Goal: Information Seeking & Learning: Learn about a topic

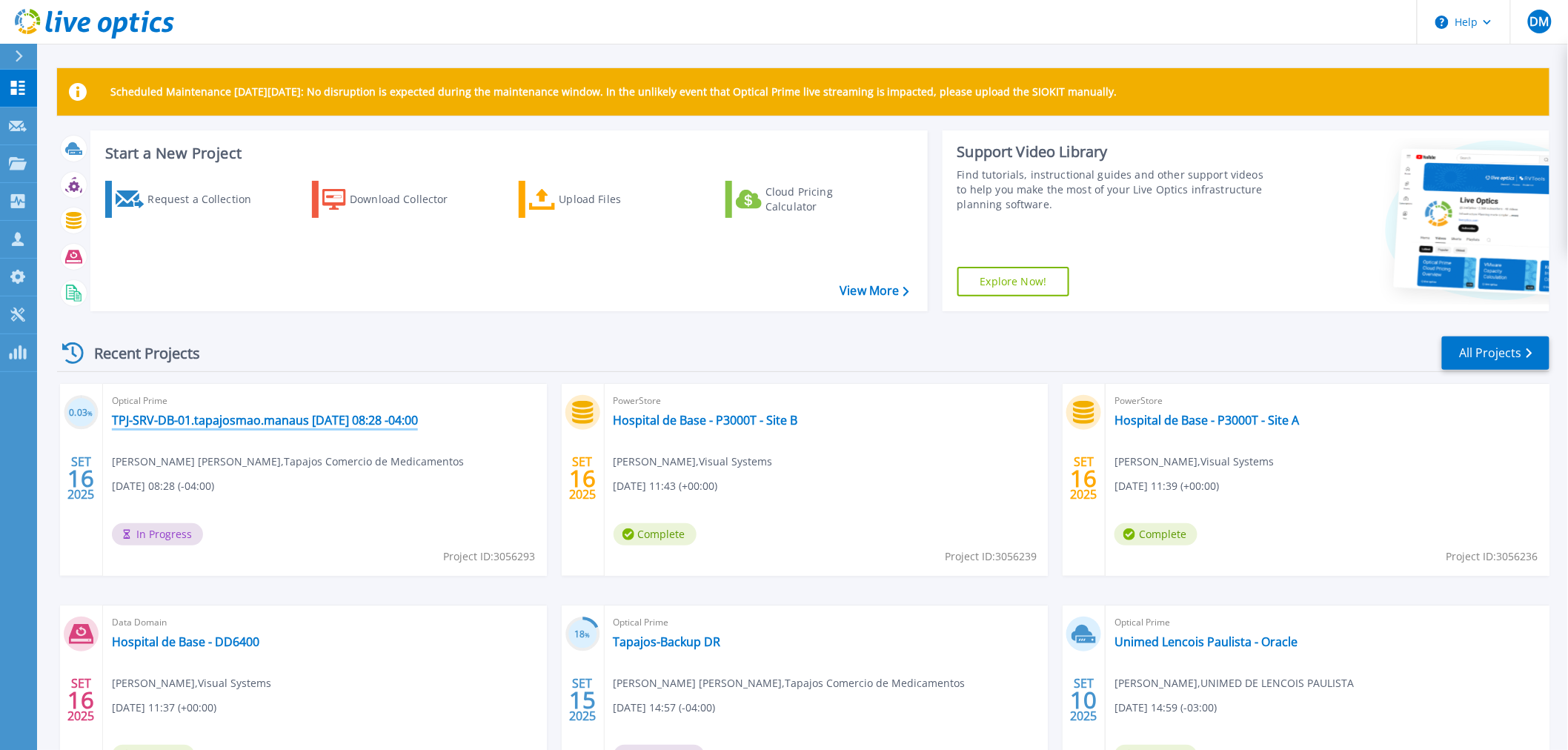
click at [278, 416] on link "TPJ-SRV-DB-01.tapajosmao.manaus [DATE] 08:28 -04:00" at bounding box center [265, 420] width 306 height 14
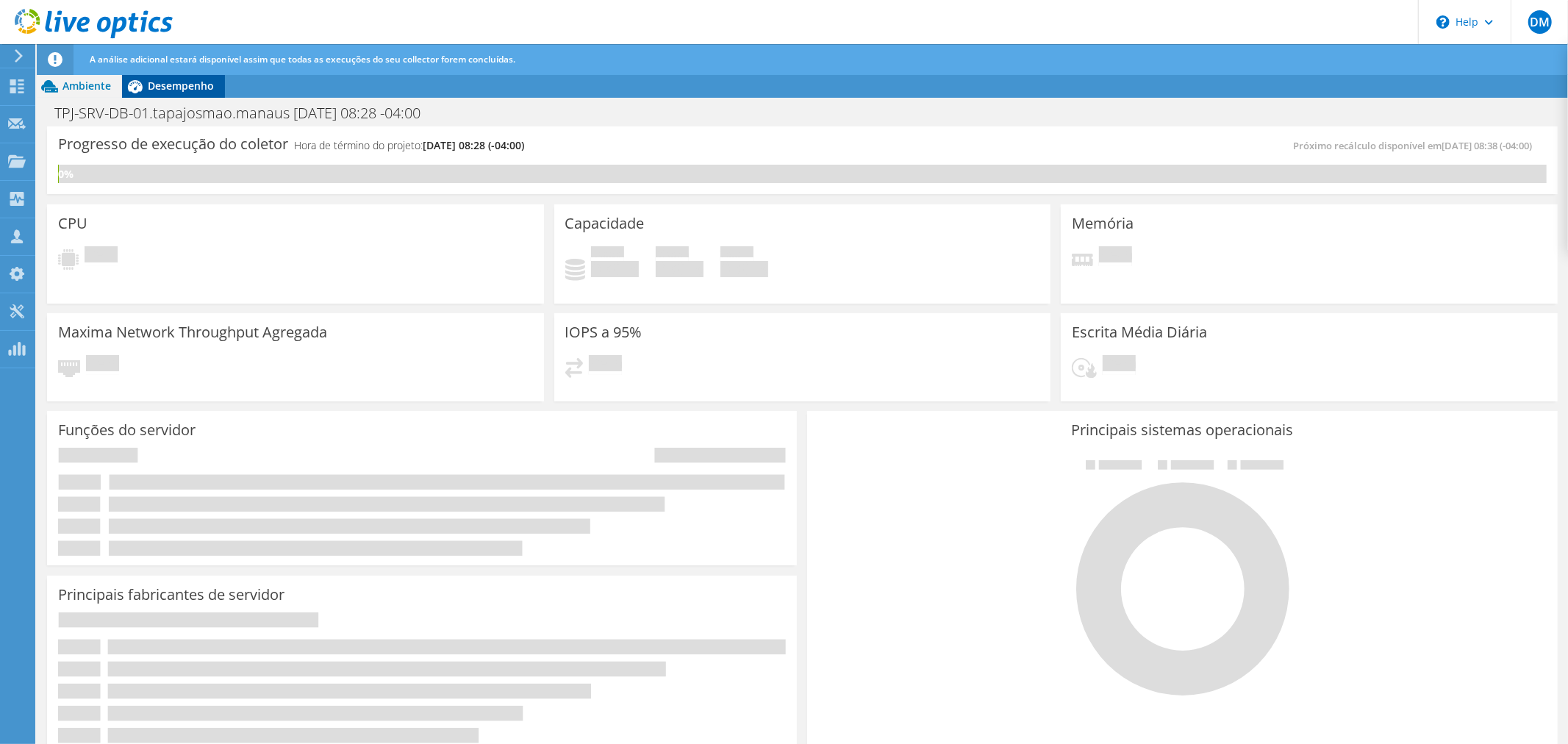
click at [180, 81] on span "Desempenho" at bounding box center [181, 85] width 66 height 14
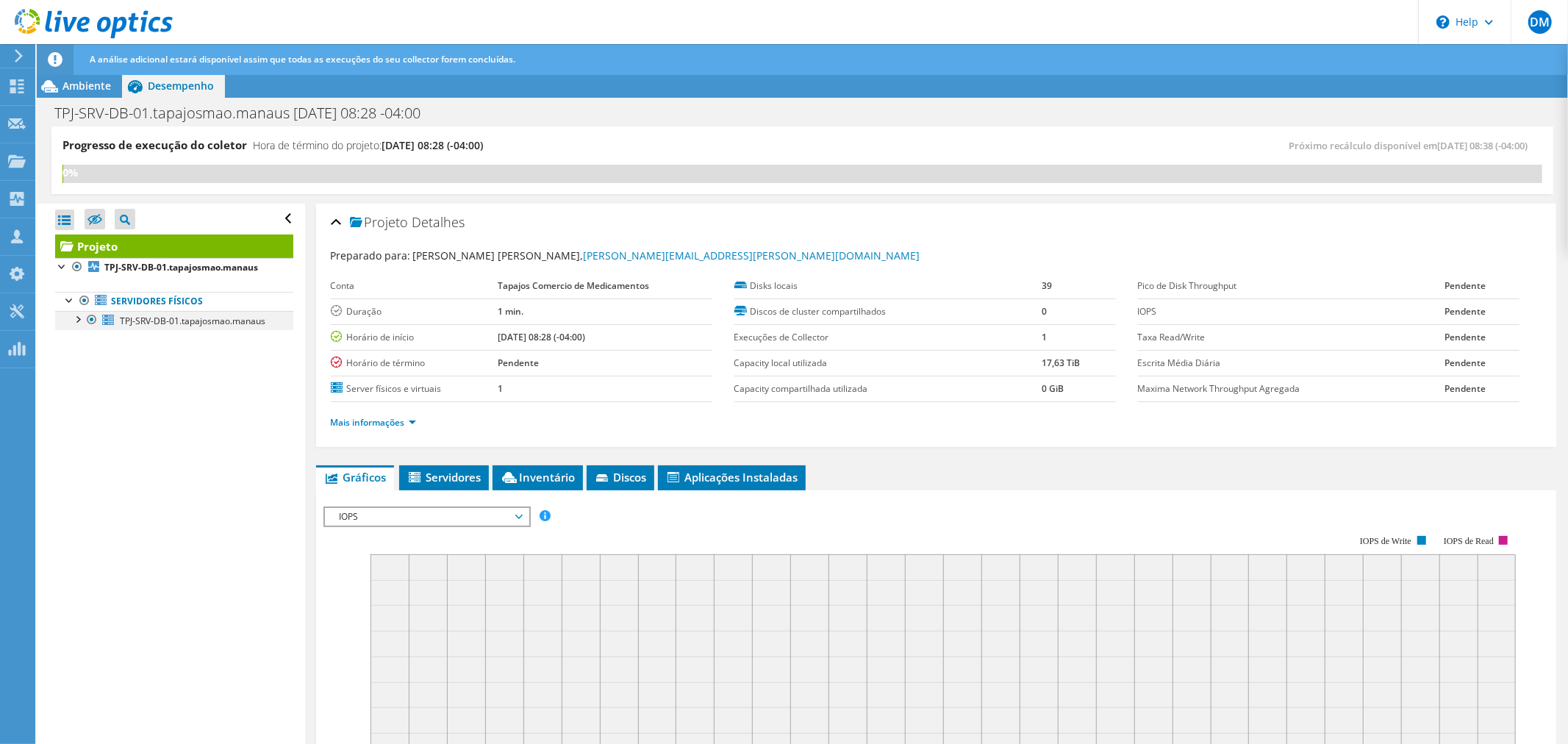
click at [76, 318] on div at bounding box center [77, 318] width 14 height 14
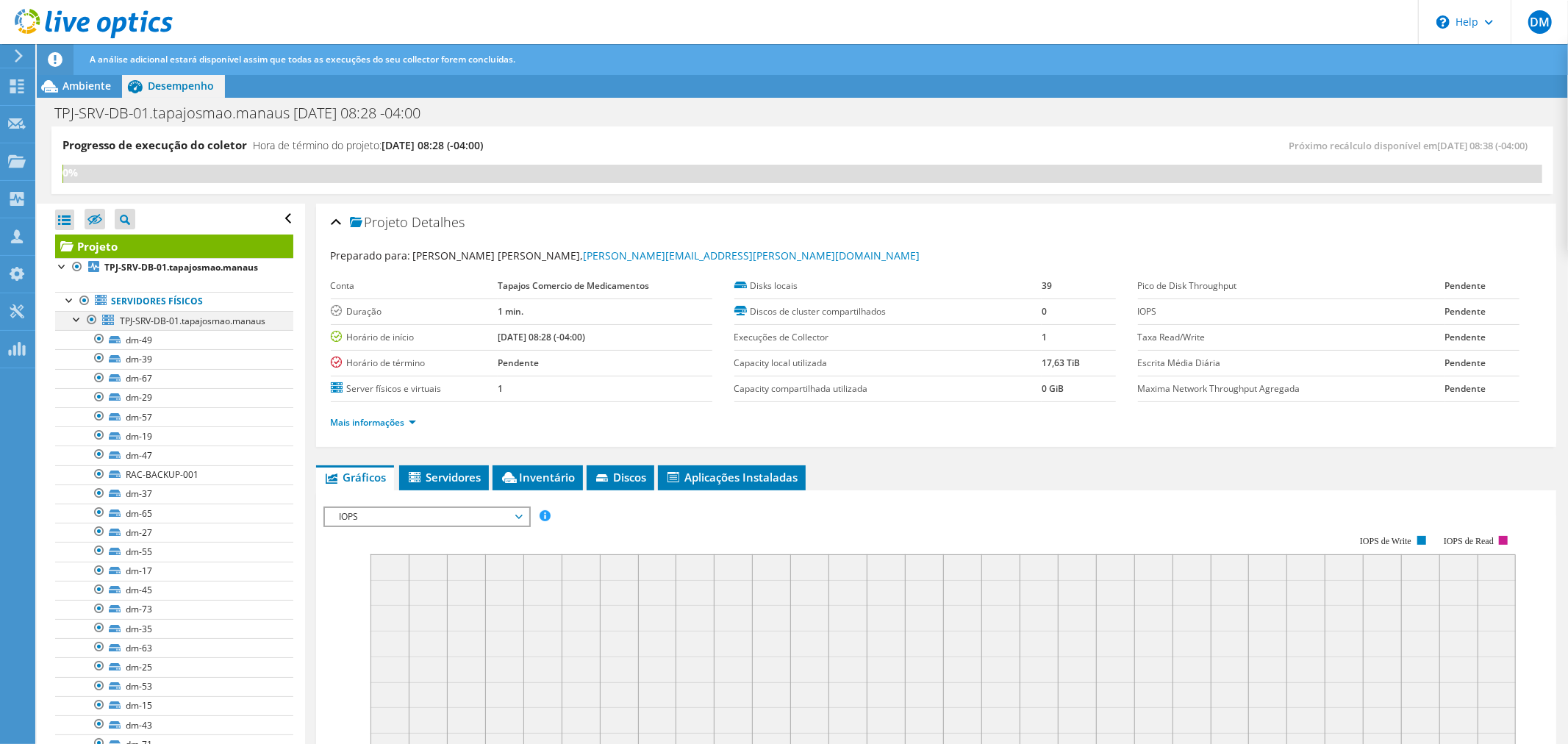
click at [75, 319] on div at bounding box center [77, 318] width 14 height 14
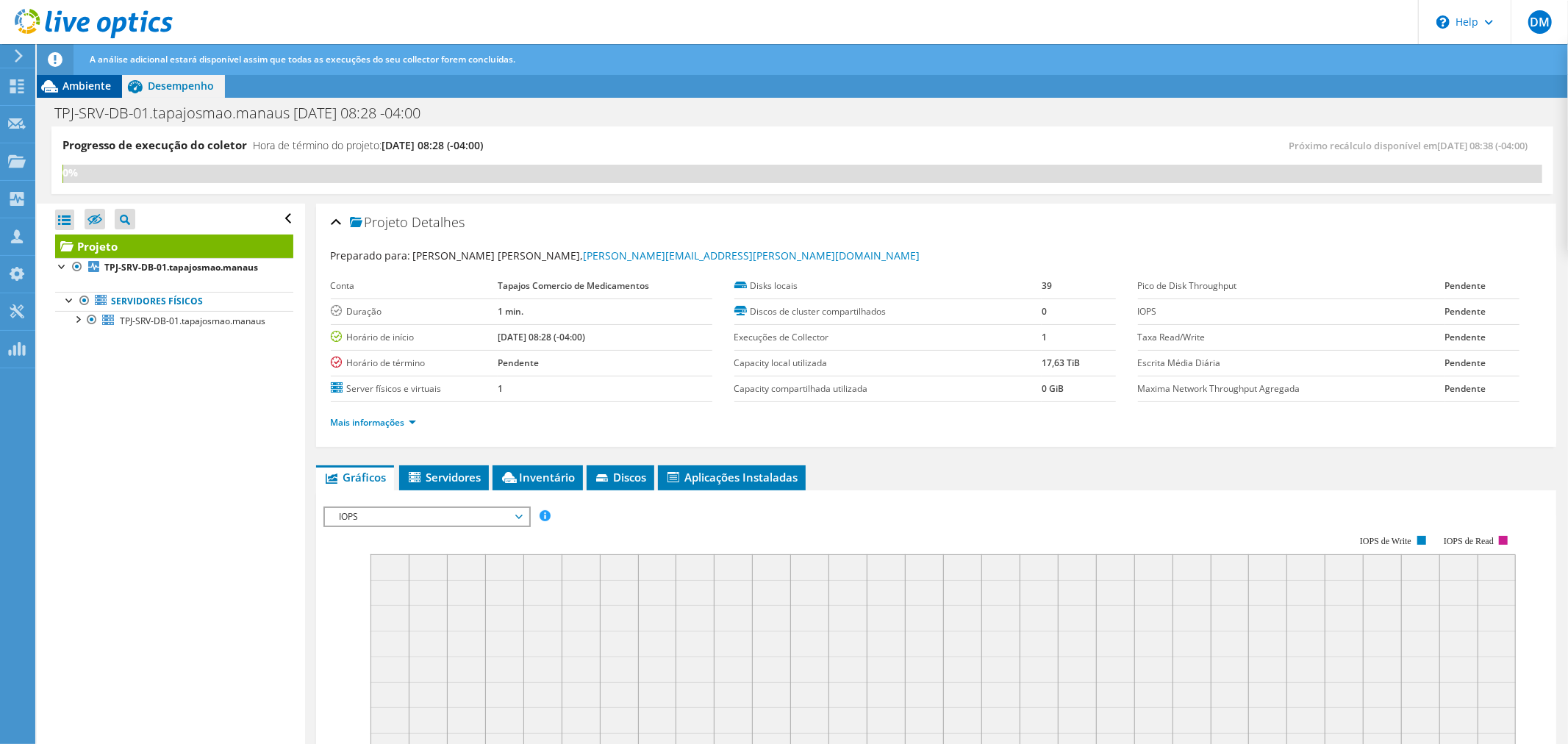
click at [91, 91] on span "Ambiente" at bounding box center [87, 85] width 48 height 14
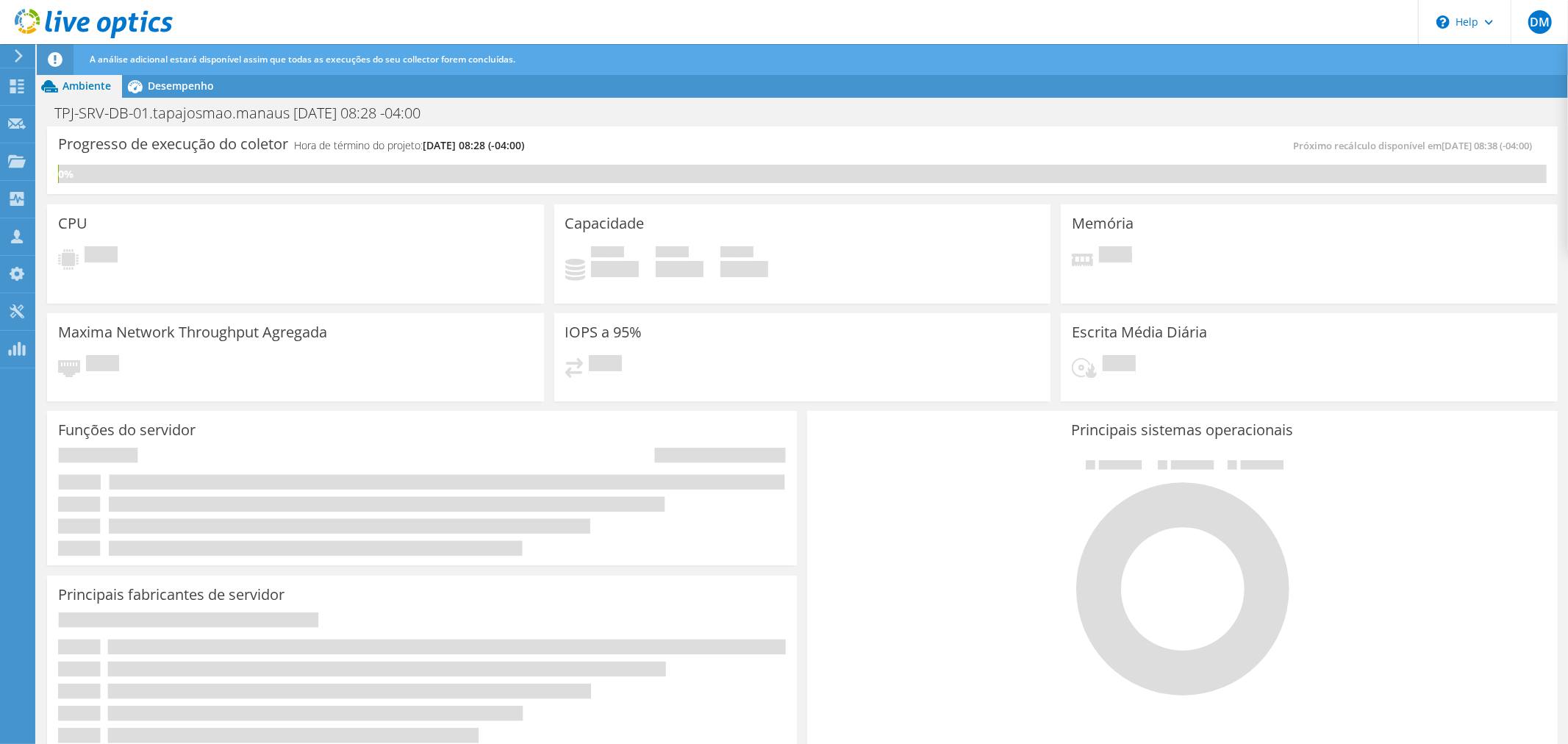
click at [92, 26] on icon at bounding box center [93, 24] width 158 height 30
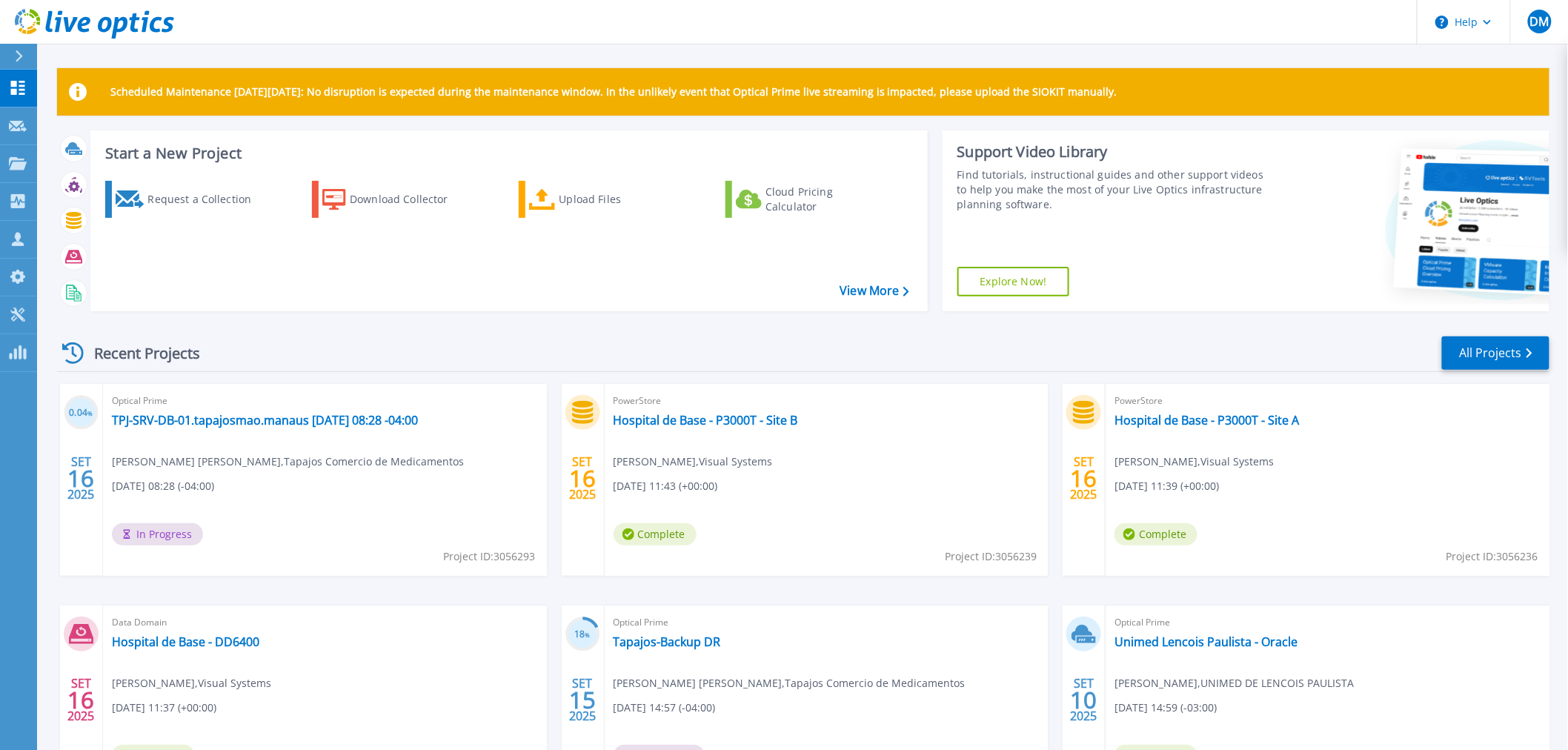
scroll to position [133, 0]
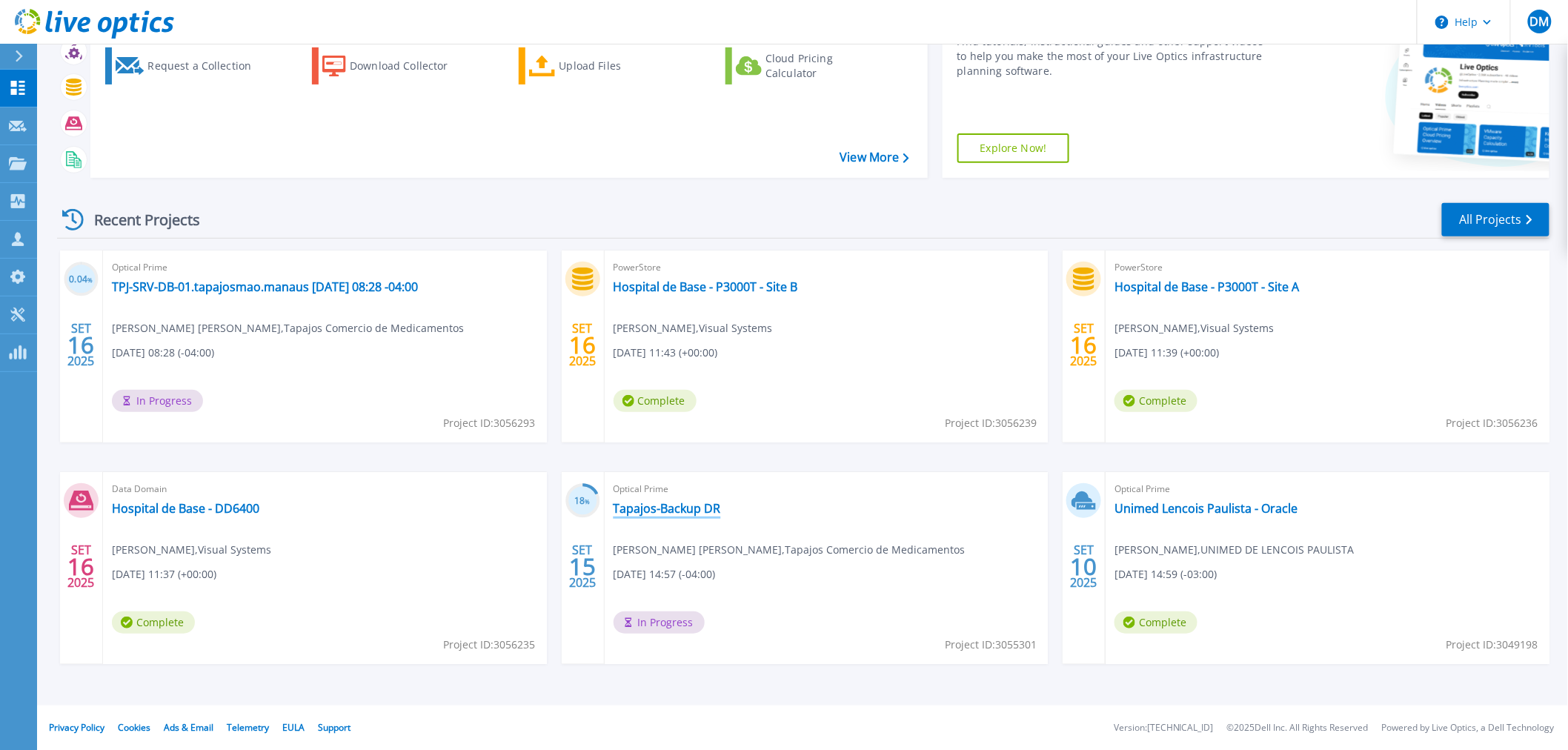
click at [649, 507] on link "Tapajos-Backup DR" at bounding box center [667, 508] width 107 height 14
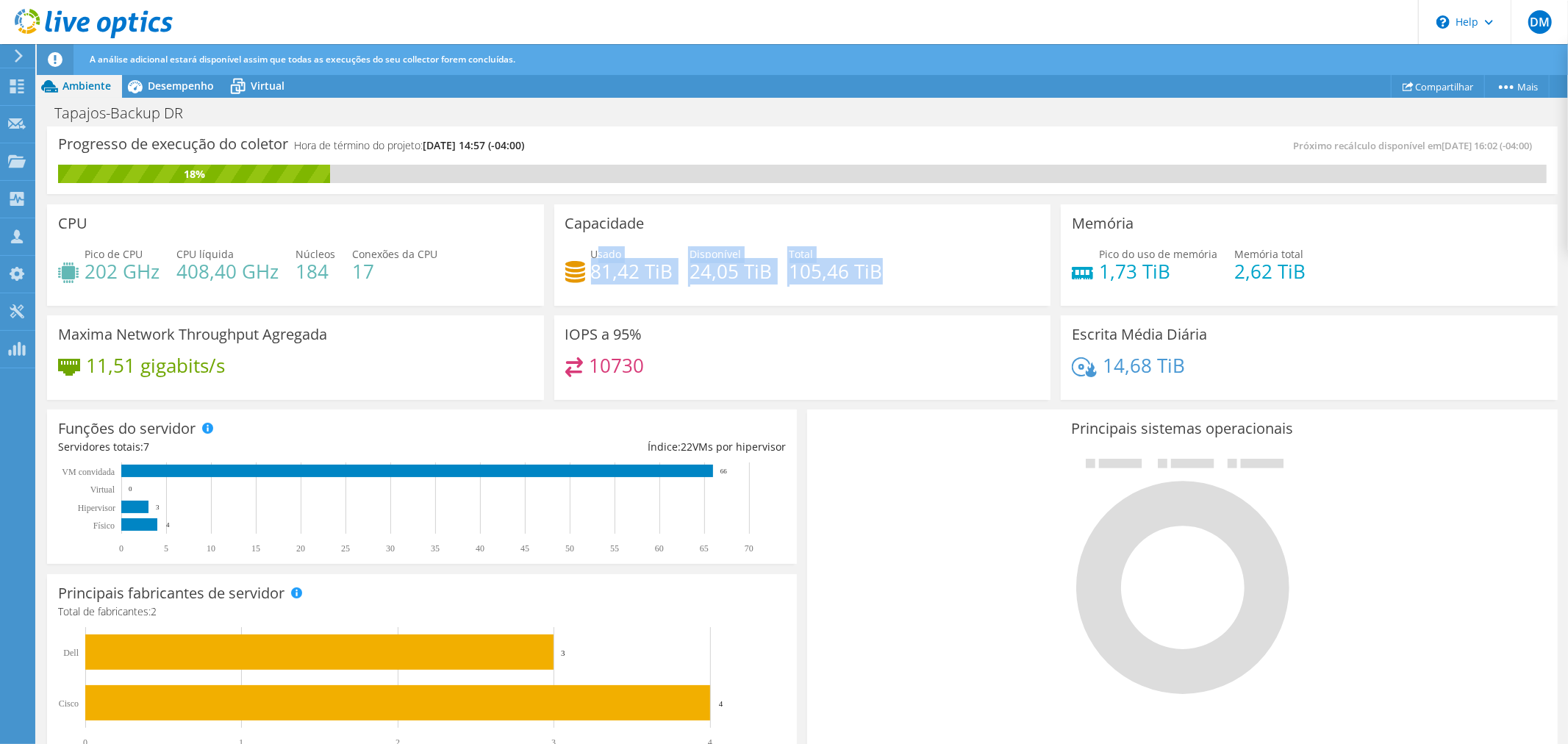
drag, startPoint x: 880, startPoint y: 280, endPoint x: 594, endPoint y: 255, distance: 287.1
click at [594, 255] on div "Usado 81,42 TiB Disponível 24,05 TiB Total 105,46 TiB" at bounding box center [802, 269] width 475 height 48
click at [761, 369] on div "10730" at bounding box center [802, 374] width 475 height 32
drag, startPoint x: 586, startPoint y: 275, endPoint x: 666, endPoint y: 279, distance: 80.1
click at [666, 279] on h4 "81,42 TiB" at bounding box center [632, 271] width 82 height 16
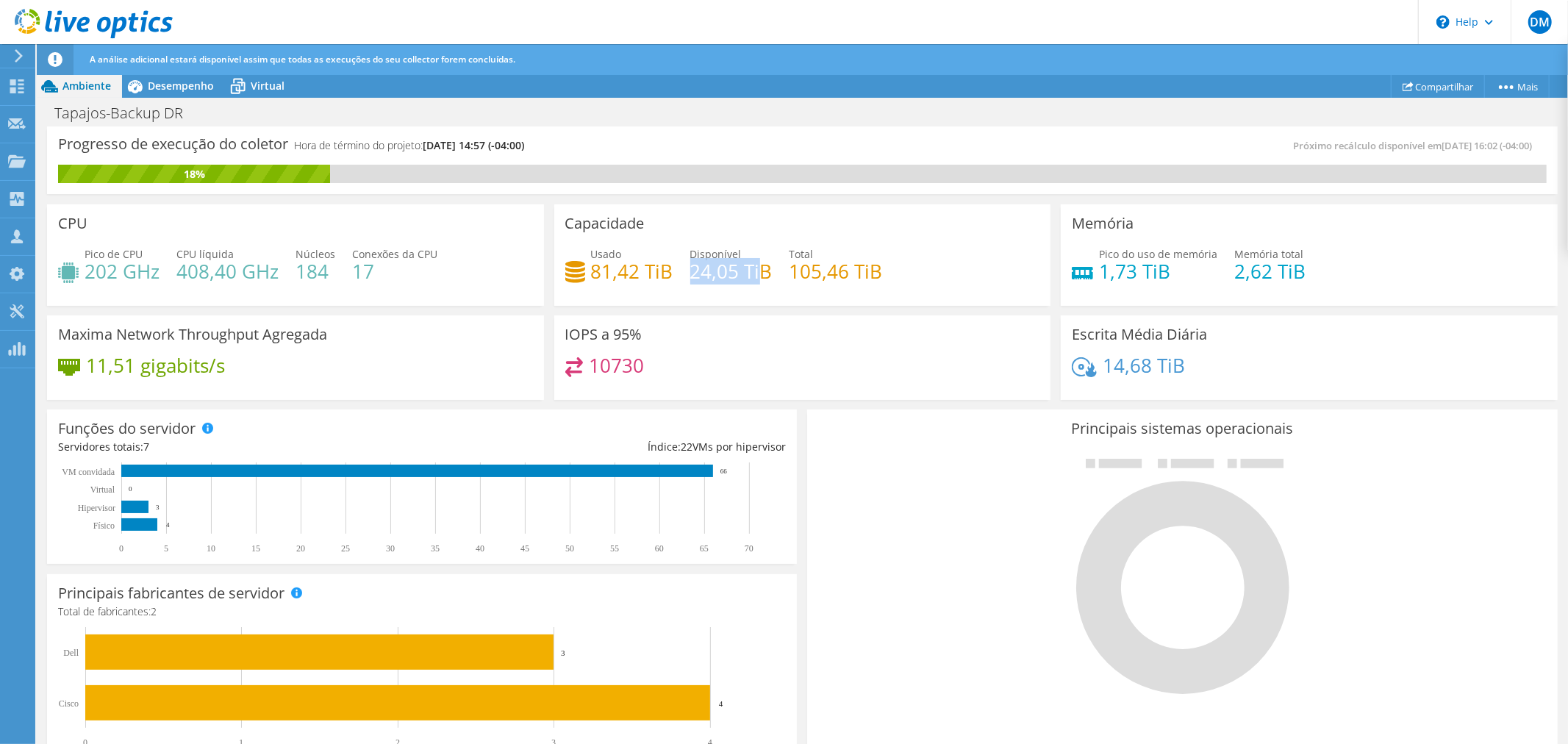
drag, startPoint x: 687, startPoint y: 266, endPoint x: 759, endPoint y: 275, distance: 72.6
click at [759, 275] on h4 "24,05 TiB" at bounding box center [731, 271] width 82 height 16
drag, startPoint x: 1087, startPoint y: 270, endPoint x: 1167, endPoint y: 275, distance: 80.2
click at [1167, 275] on div "Pico do uso de memória 1,73 TiB" at bounding box center [1145, 263] width 146 height 33
click at [1253, 287] on div "Pico do uso de memória 1,73 TiB Memória total 2,62 TiB" at bounding box center [1309, 269] width 475 height 48
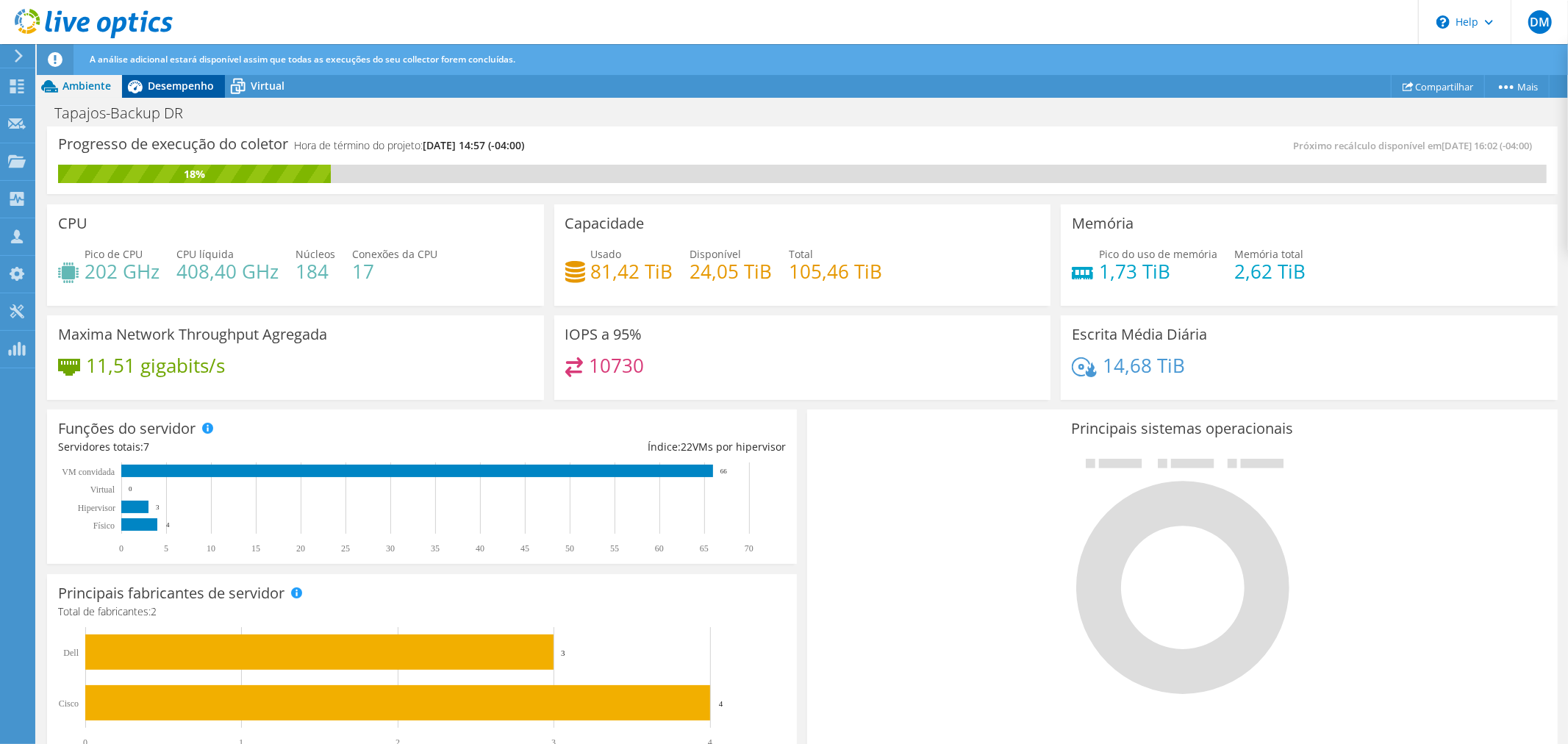
click at [195, 83] on span "Desempenho" at bounding box center [181, 85] width 66 height 14
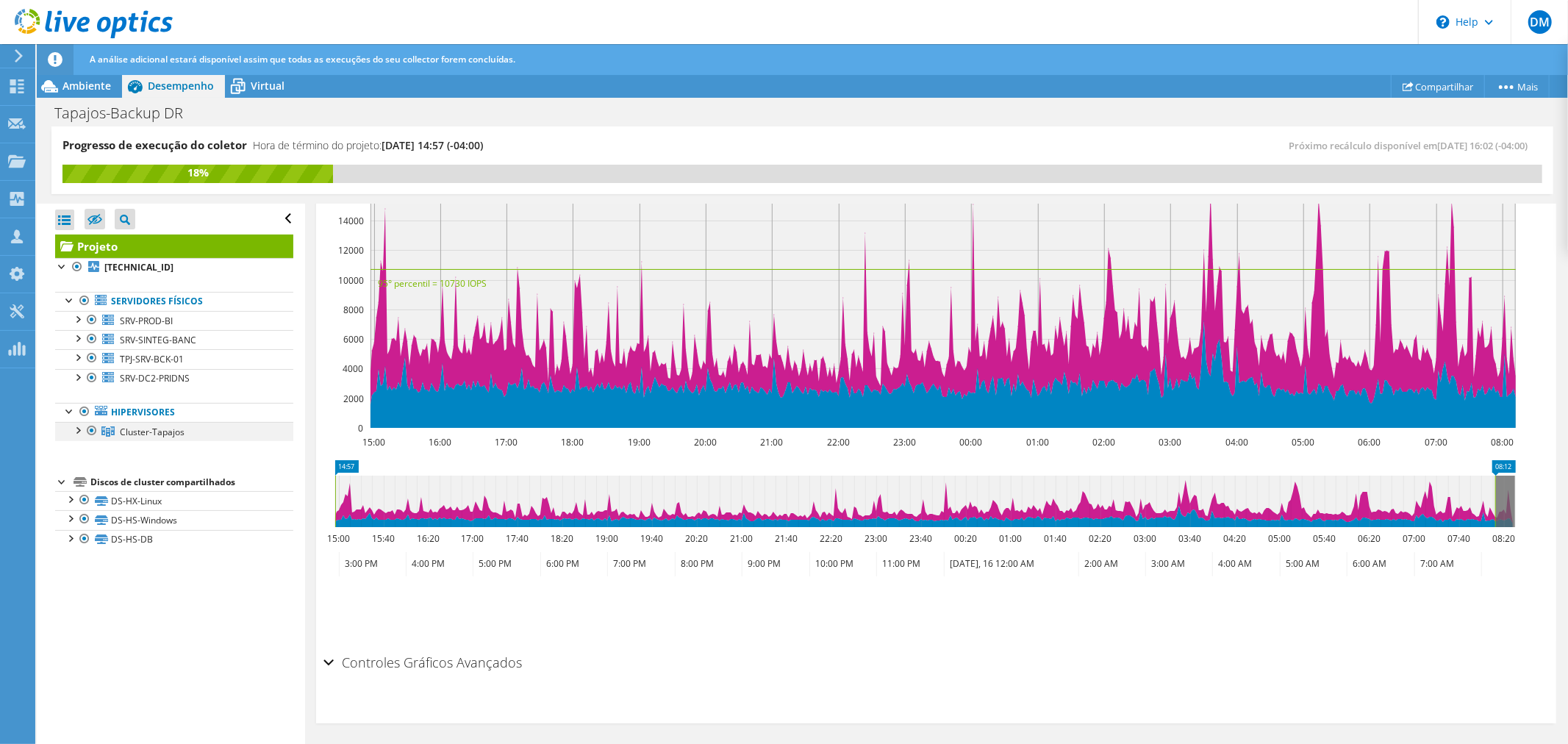
click at [75, 429] on div at bounding box center [77, 429] width 14 height 14
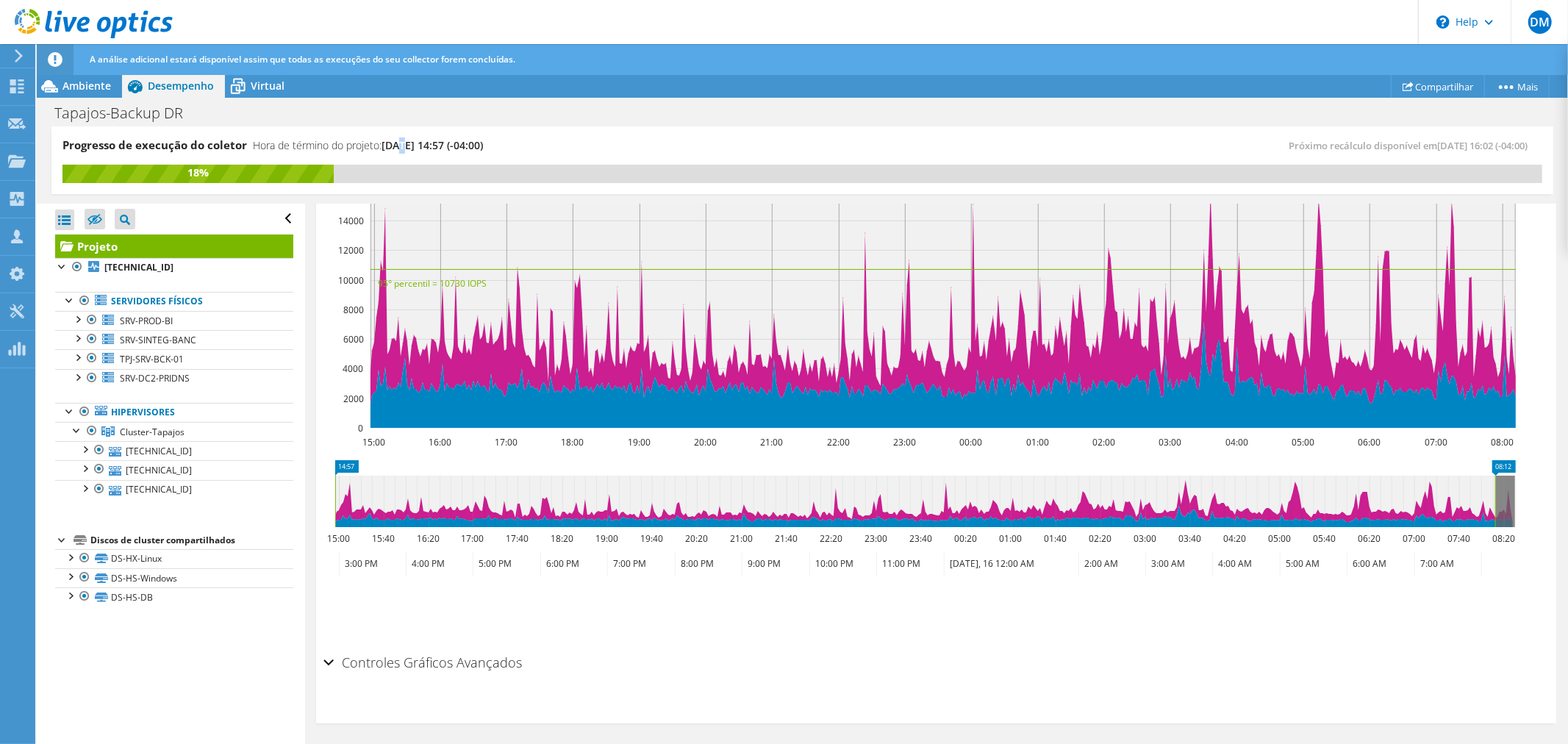
click at [406, 143] on span "09/19/2025, 14:57 (-04:00)" at bounding box center [432, 145] width 101 height 14
click at [530, 141] on div "Progresso de execução do coletor Hora de término do projeto: 09/19/2025, 14:57 …" at bounding box center [432, 151] width 739 height 27
drag, startPoint x: 453, startPoint y: 150, endPoint x: 490, endPoint y: 144, distance: 37.5
click at [483, 144] on span "09/19/2025, 14:57 (-04:00)" at bounding box center [432, 145] width 101 height 14
click at [75, 17] on use at bounding box center [93, 23] width 158 height 29
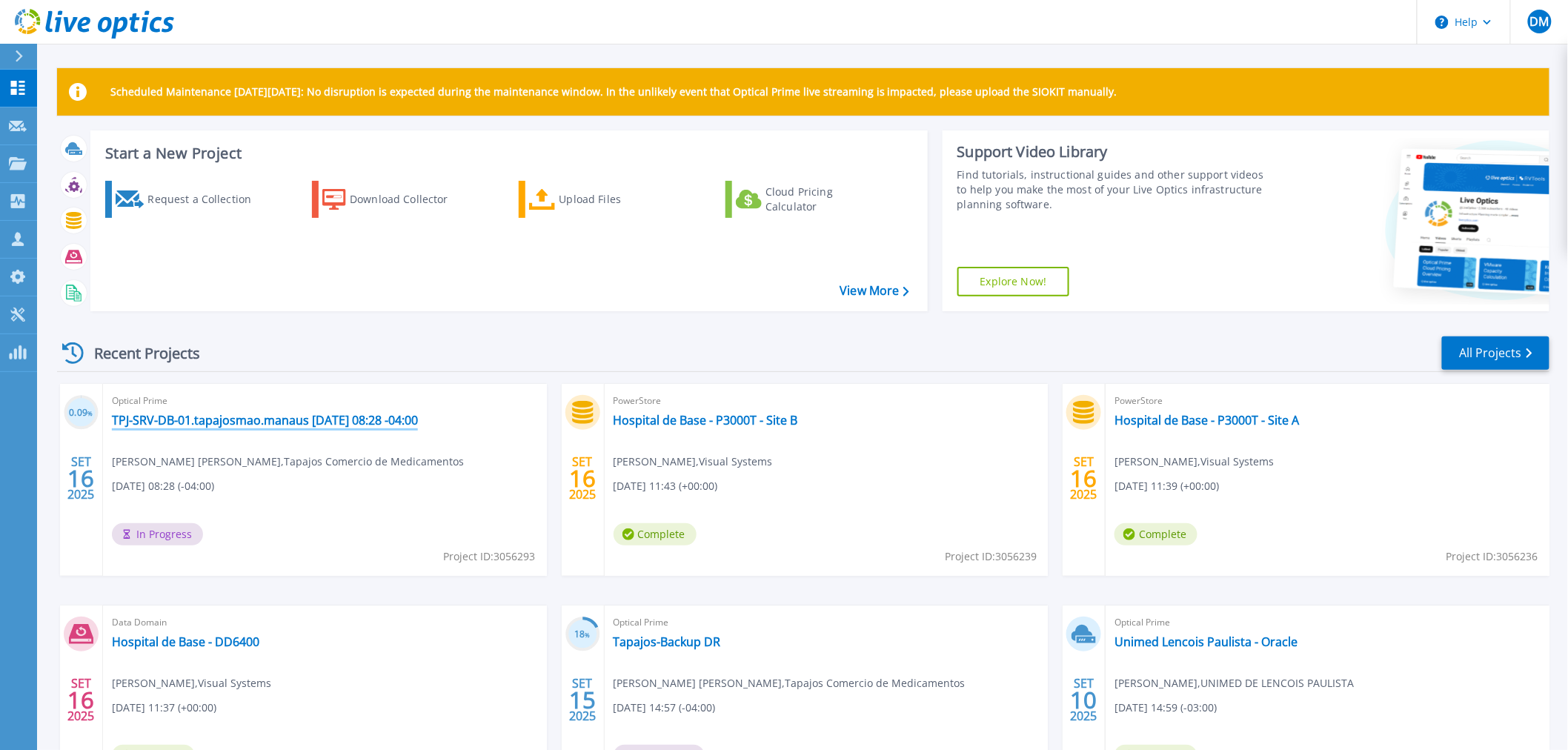
click at [166, 415] on link "TPJ-SRV-DB-01.tapajosmao.manaus [DATE] 08:28 -04:00" at bounding box center [265, 420] width 306 height 14
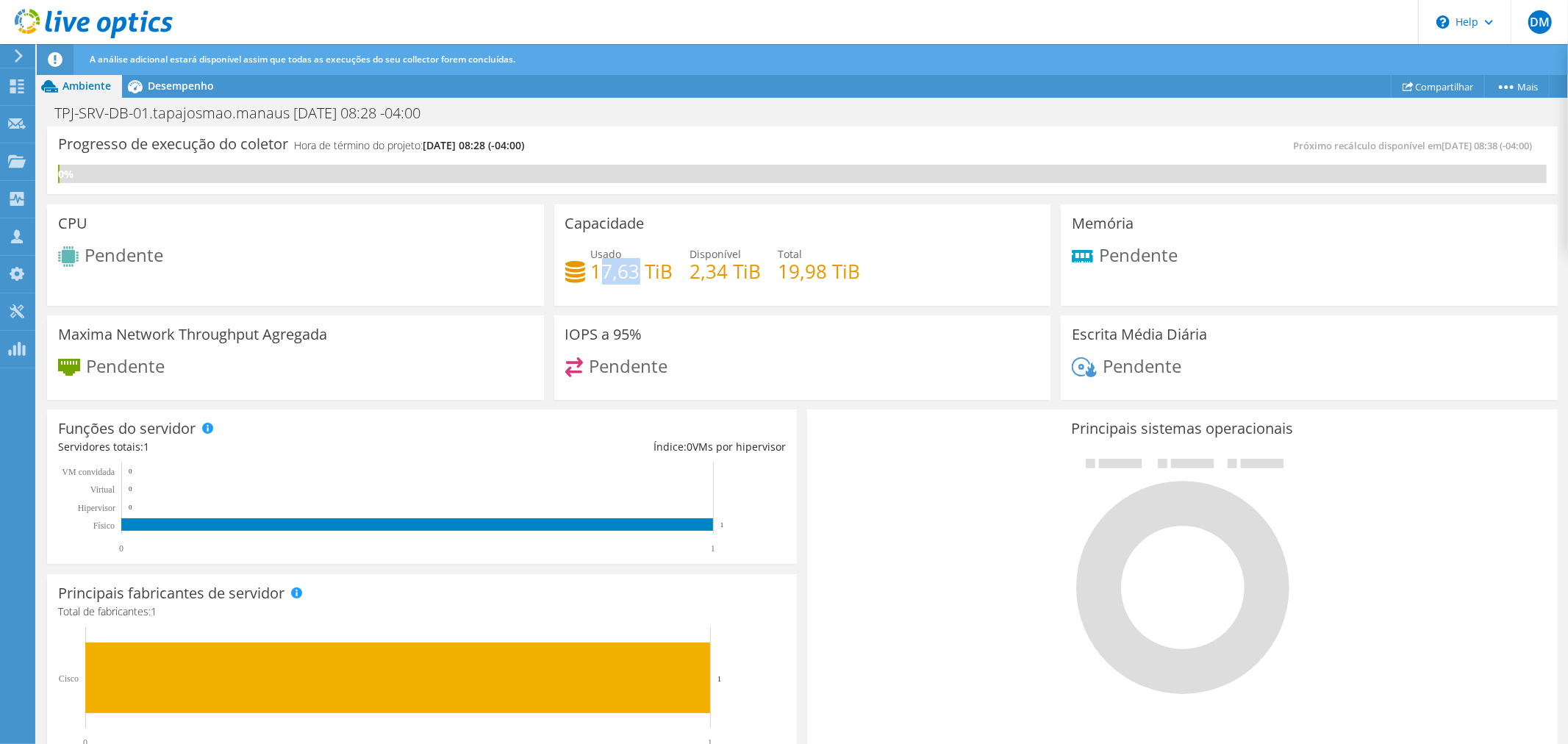
drag, startPoint x: 597, startPoint y: 270, endPoint x: 636, endPoint y: 270, distance: 39.0
click at [636, 270] on h4 "17,63 TiB" at bounding box center [632, 271] width 82 height 16
click at [733, 279] on h4 "2,34 TiB" at bounding box center [726, 271] width 72 height 16
drag, startPoint x: 684, startPoint y: 267, endPoint x: 754, endPoint y: 271, distance: 70.1
click at [754, 271] on div "Usado 17,63 TiB Disponível 2,34 TiB Total 19,98 TiB" at bounding box center [802, 269] width 475 height 48
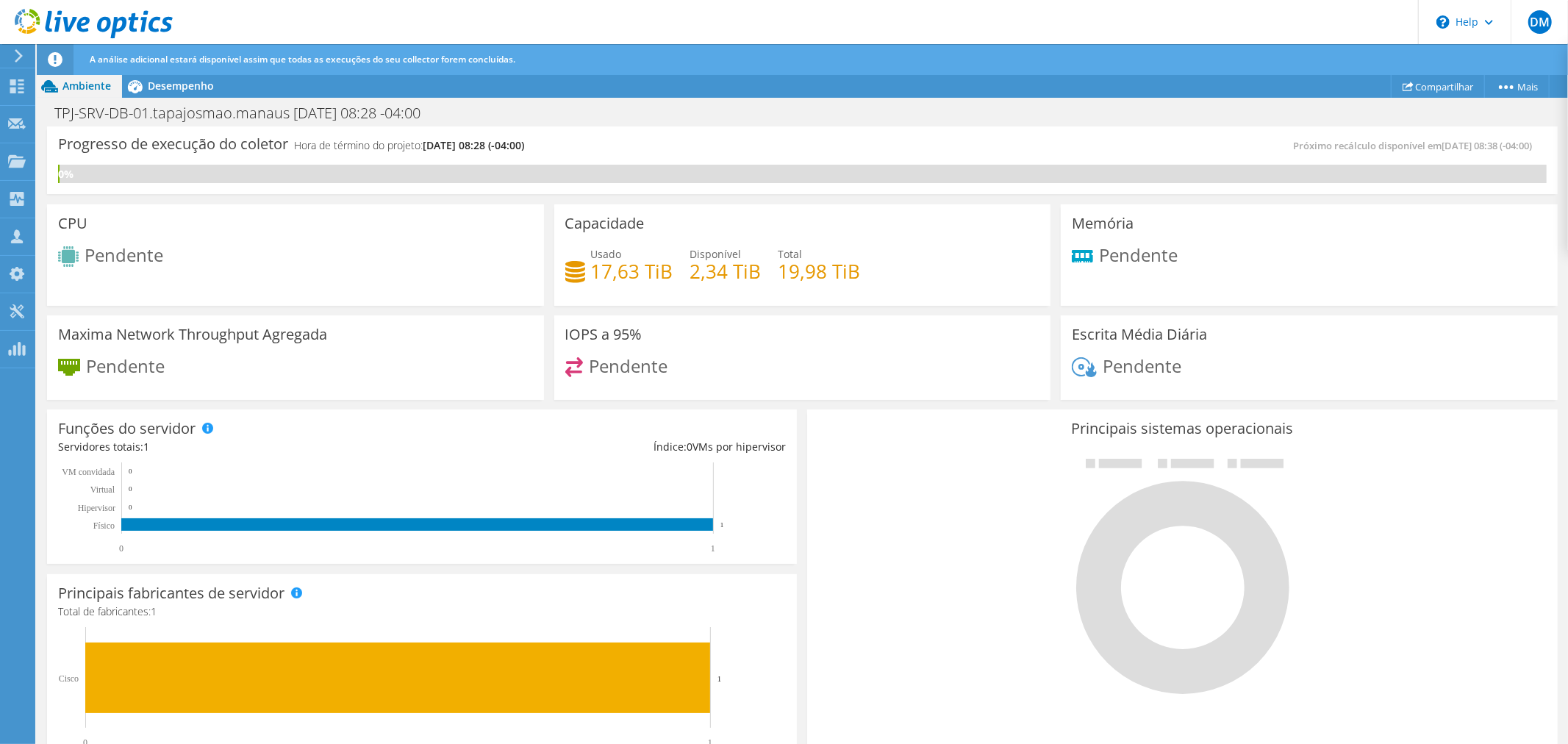
click at [726, 297] on div "Capacidade Usado 17,63 TiB Disponível 2,34 TiB Total 19,98 TiB" at bounding box center [803, 255] width 497 height 101
drag, startPoint x: 703, startPoint y: 269, endPoint x: 752, endPoint y: 269, distance: 49.0
click at [752, 269] on h4 "2,34 TiB" at bounding box center [726, 271] width 72 height 16
click at [730, 292] on div "Usado 17,63 TiB Disponível 2,34 TiB Total 19,98 TiB" at bounding box center [802, 269] width 475 height 48
click at [192, 93] on div "Desempenho" at bounding box center [174, 85] width 103 height 23
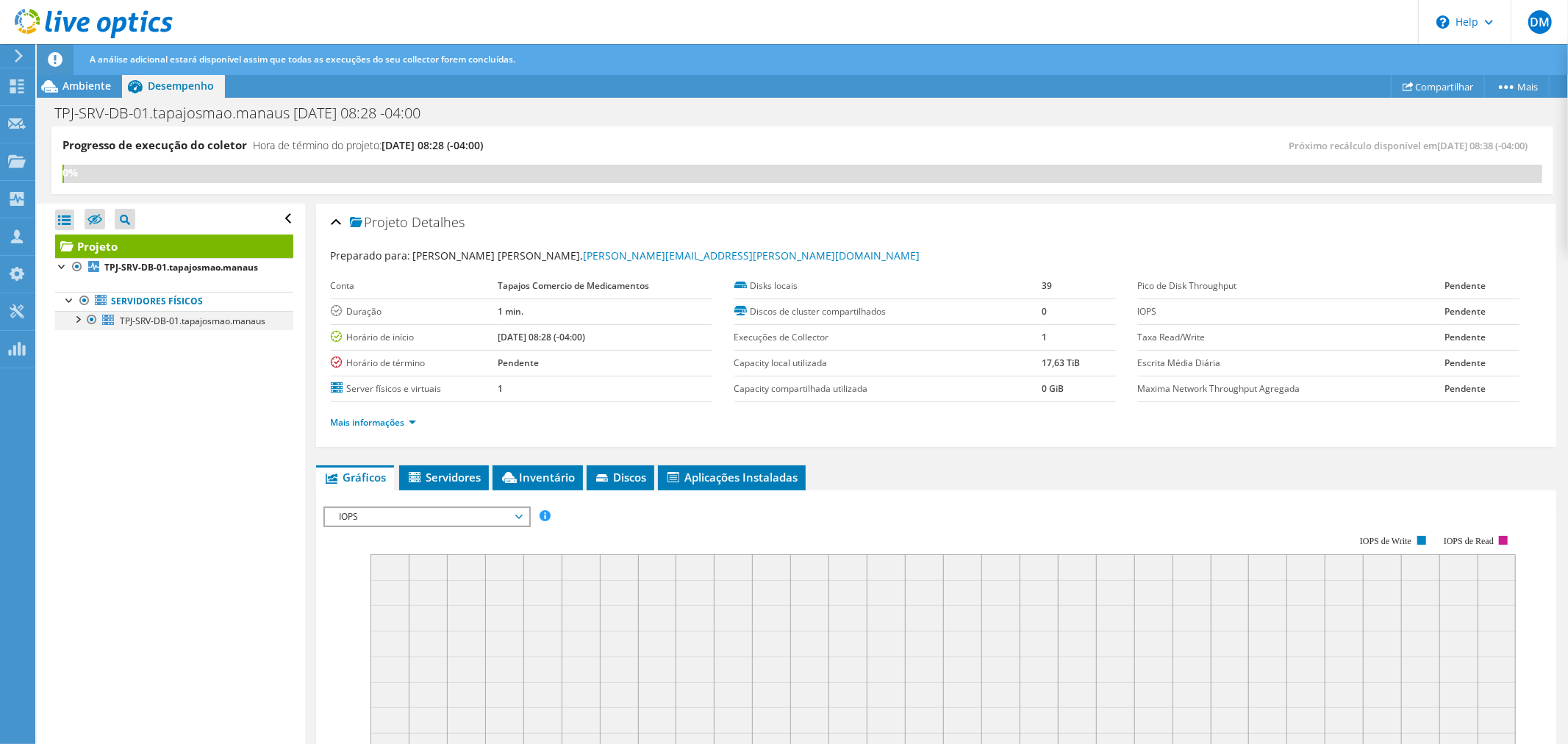
click at [75, 324] on div at bounding box center [77, 318] width 14 height 14
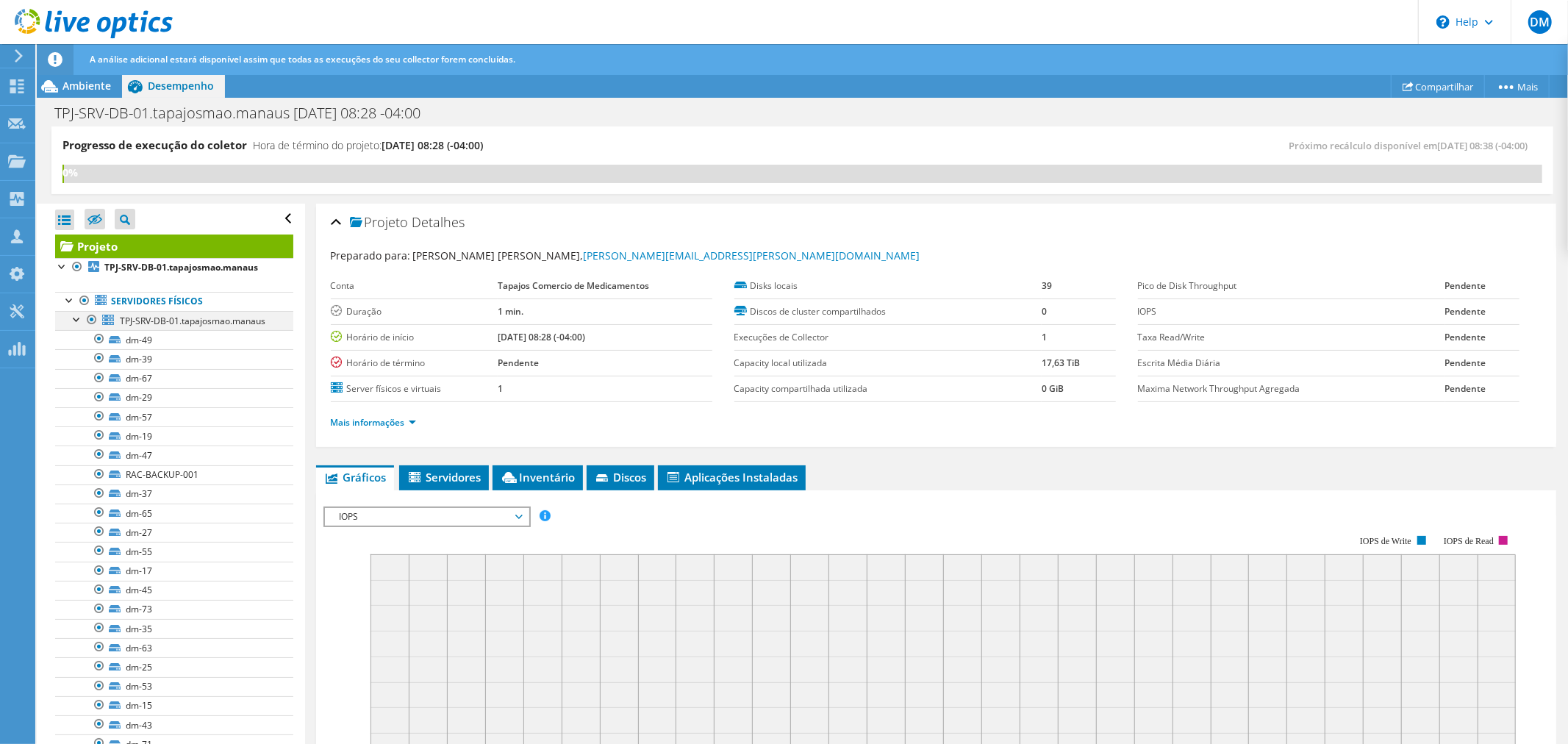
click at [75, 318] on div at bounding box center [77, 318] width 14 height 14
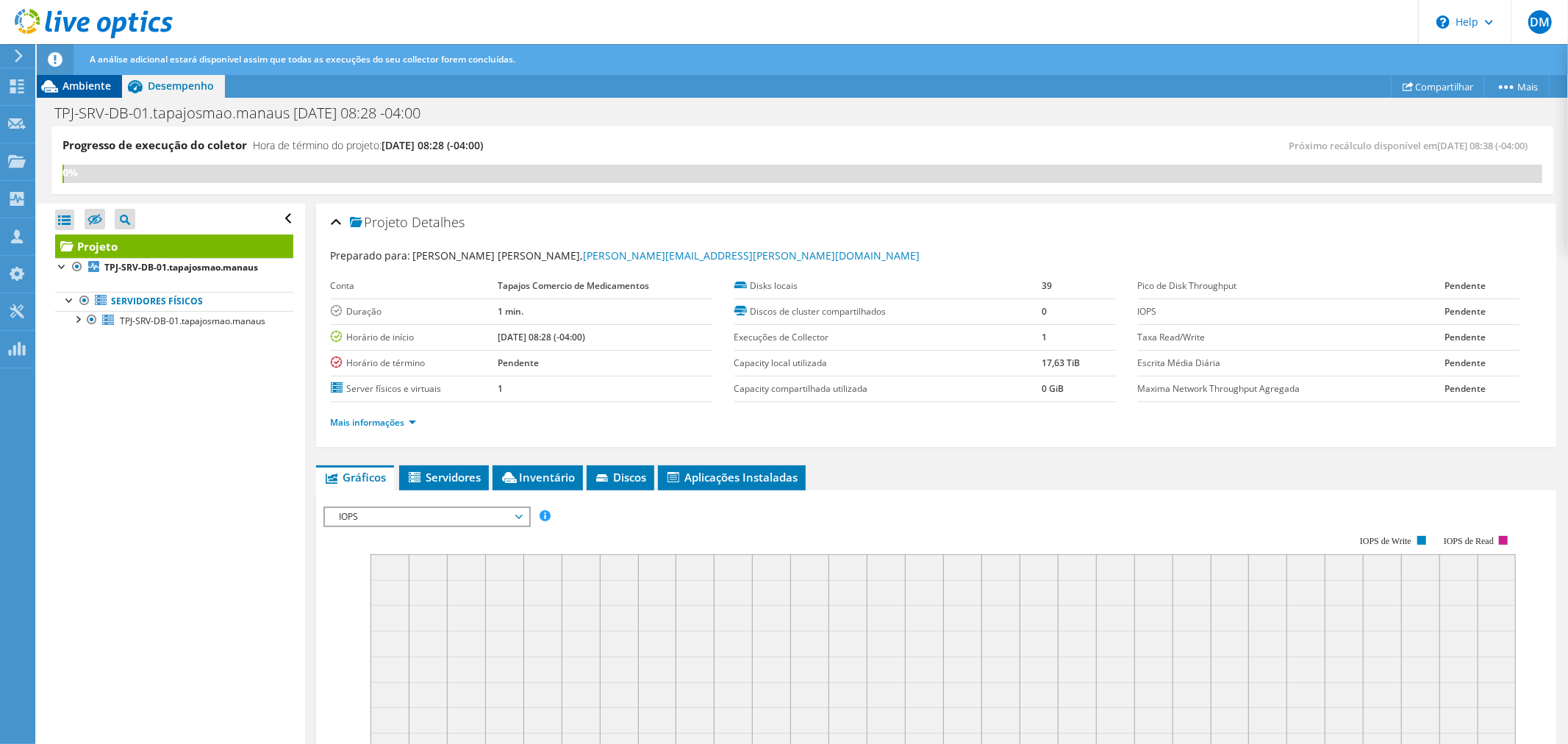
click at [105, 81] on span "Ambiente" at bounding box center [87, 85] width 48 height 14
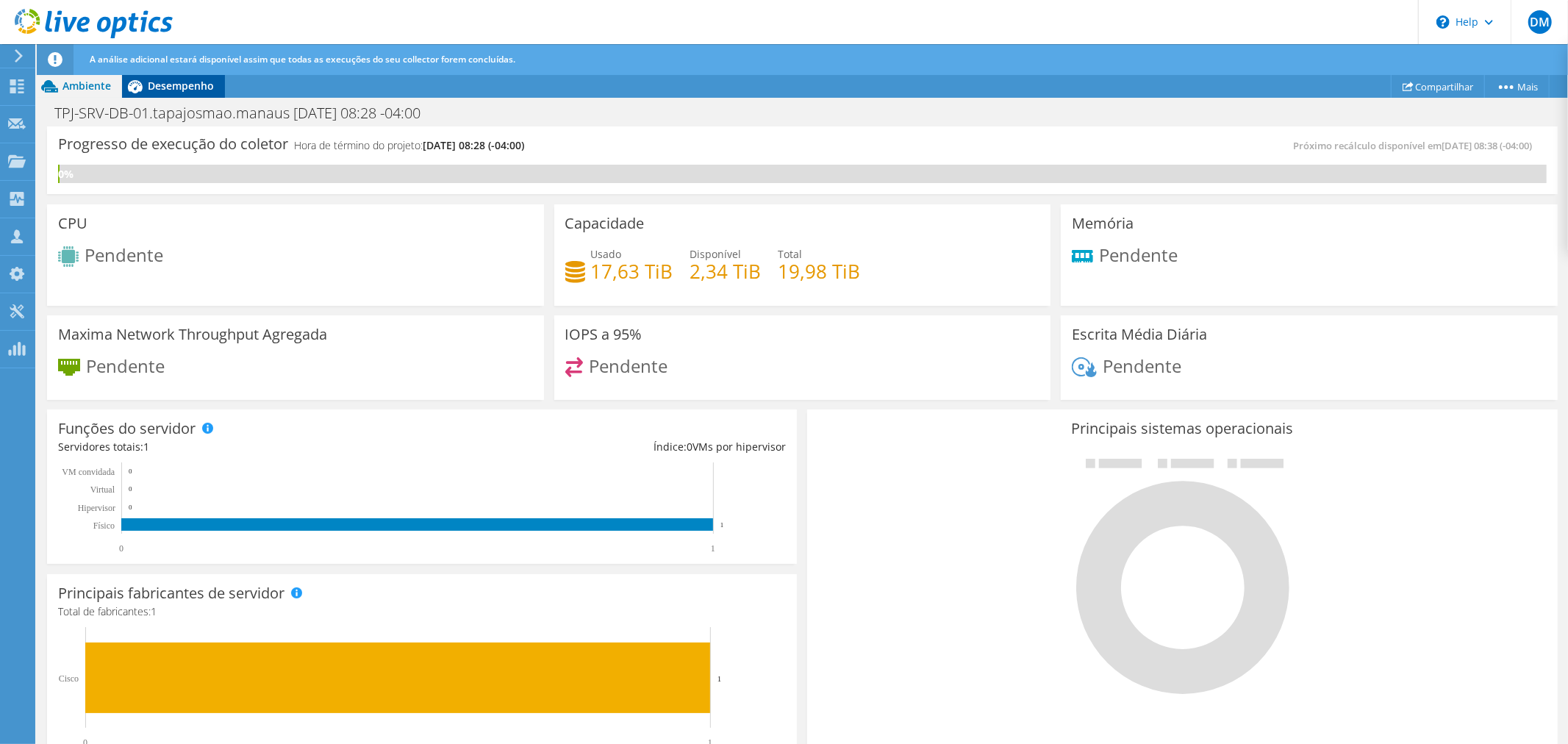
click at [189, 78] on span "Desempenho" at bounding box center [181, 85] width 66 height 14
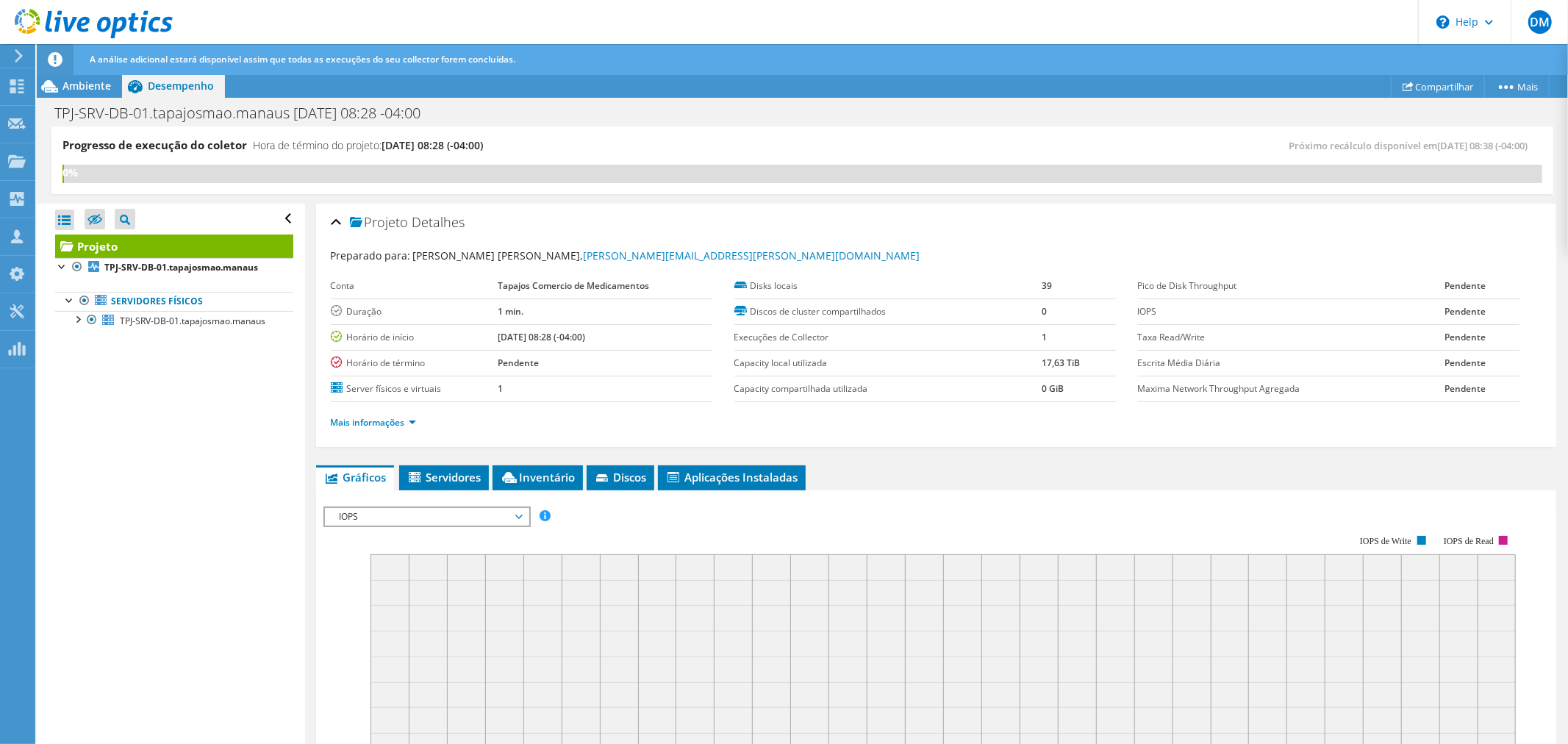
drag, startPoint x: 90, startPoint y: 86, endPoint x: 168, endPoint y: 94, distance: 78.4
click at [88, 89] on span "Ambiente" at bounding box center [87, 85] width 48 height 14
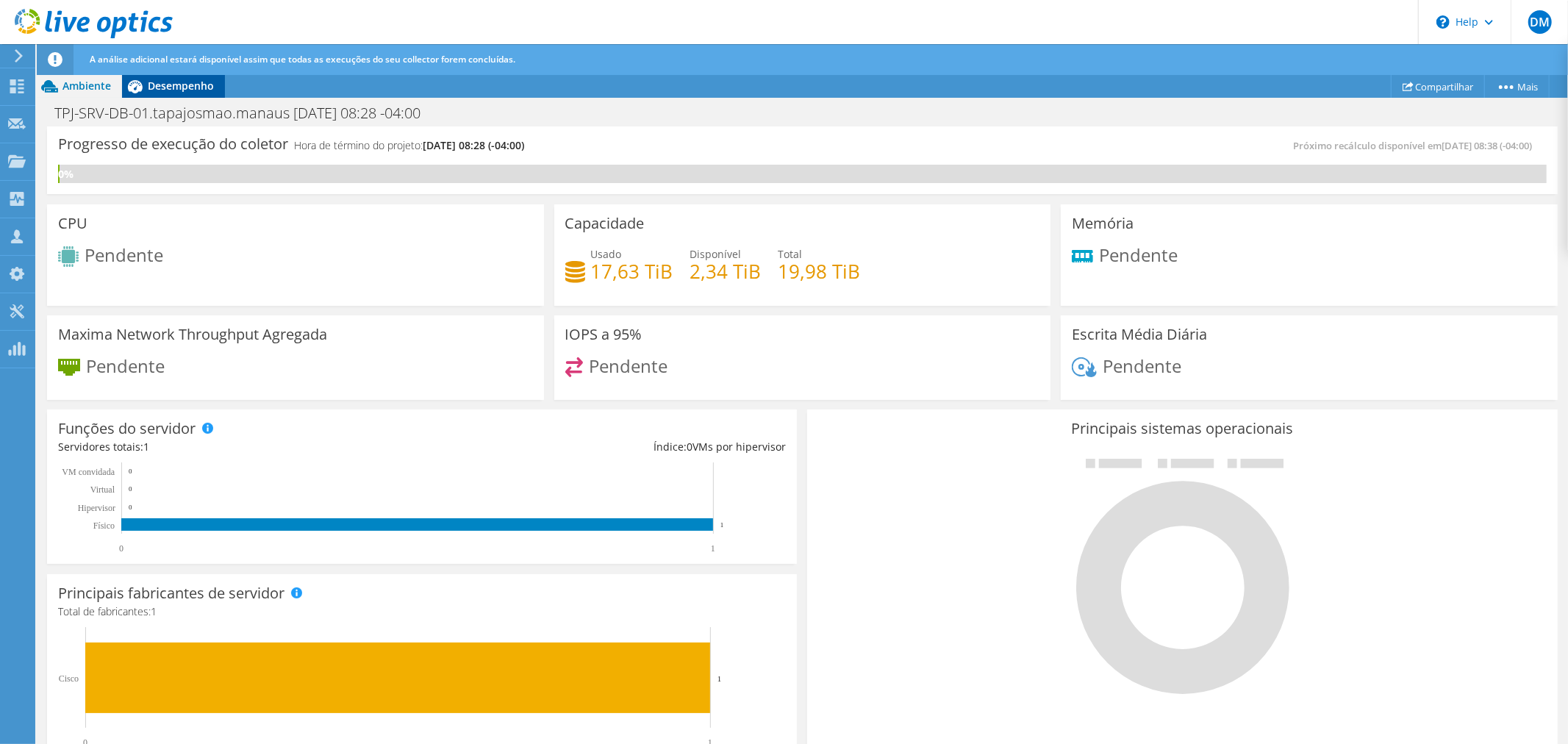
click at [195, 85] on span "Desempenho" at bounding box center [181, 85] width 66 height 14
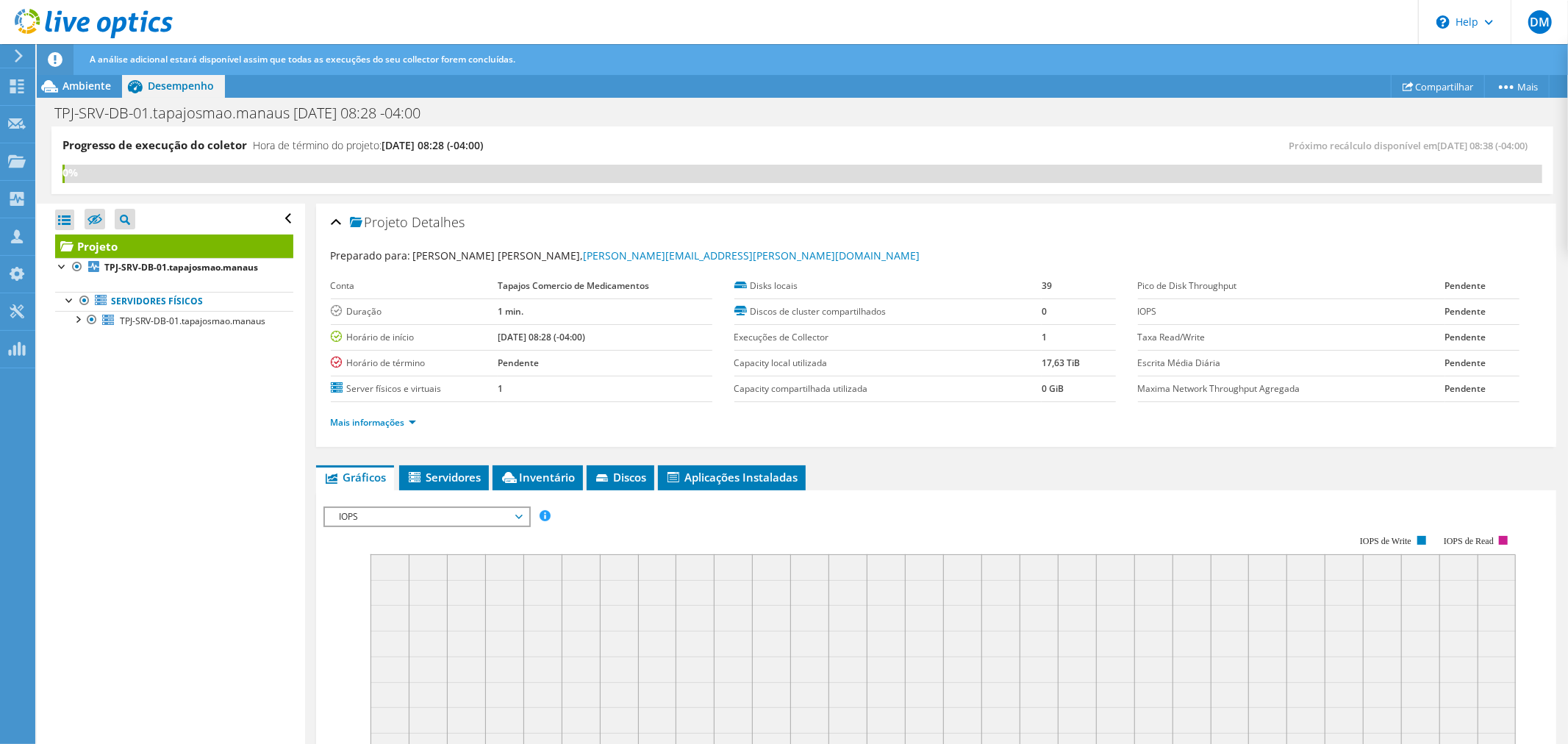
click at [82, 23] on use at bounding box center [93, 23] width 158 height 29
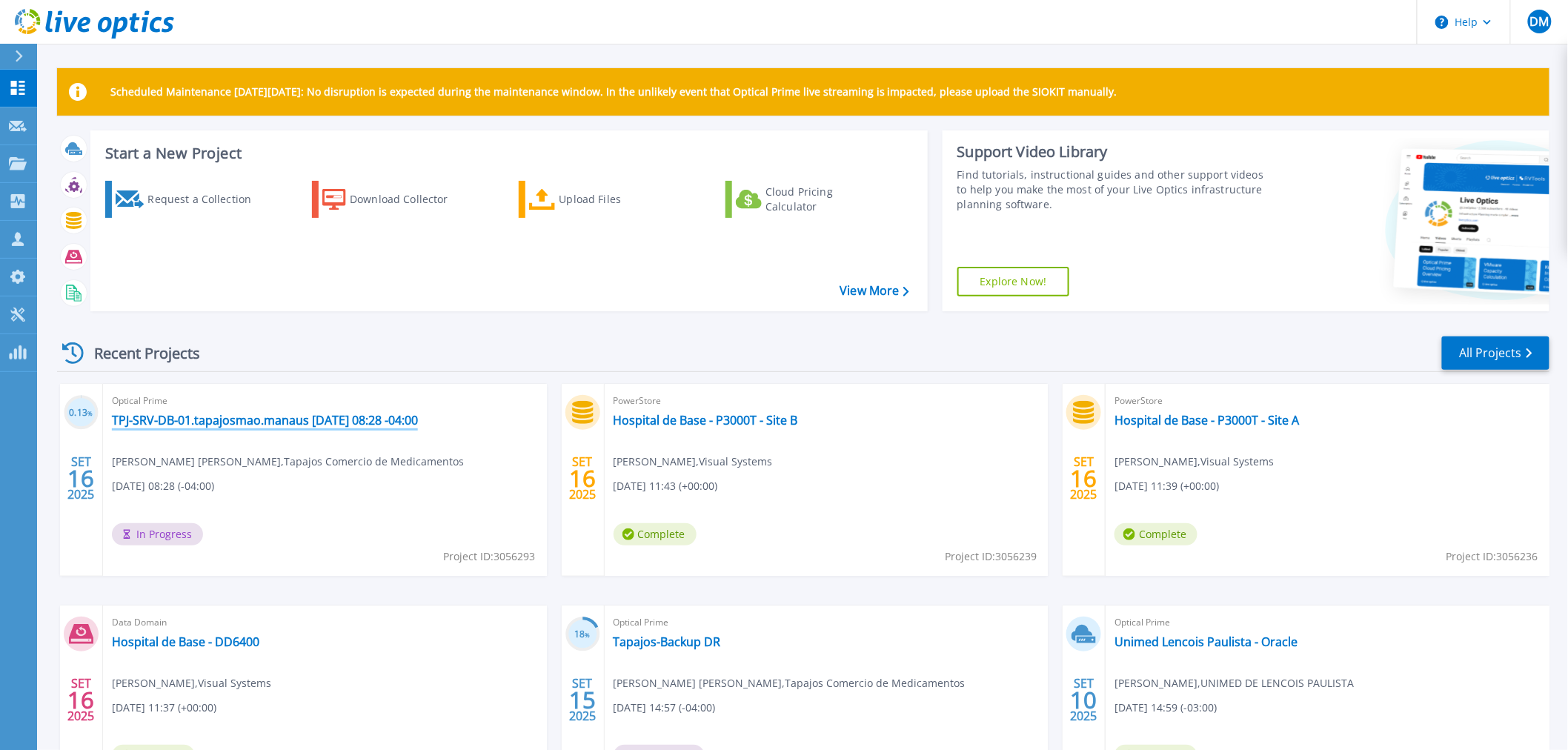
click at [322, 420] on link "TPJ-SRV-DB-01.tapajosmao.manaus [DATE] 08:28 -04:00" at bounding box center [265, 420] width 306 height 14
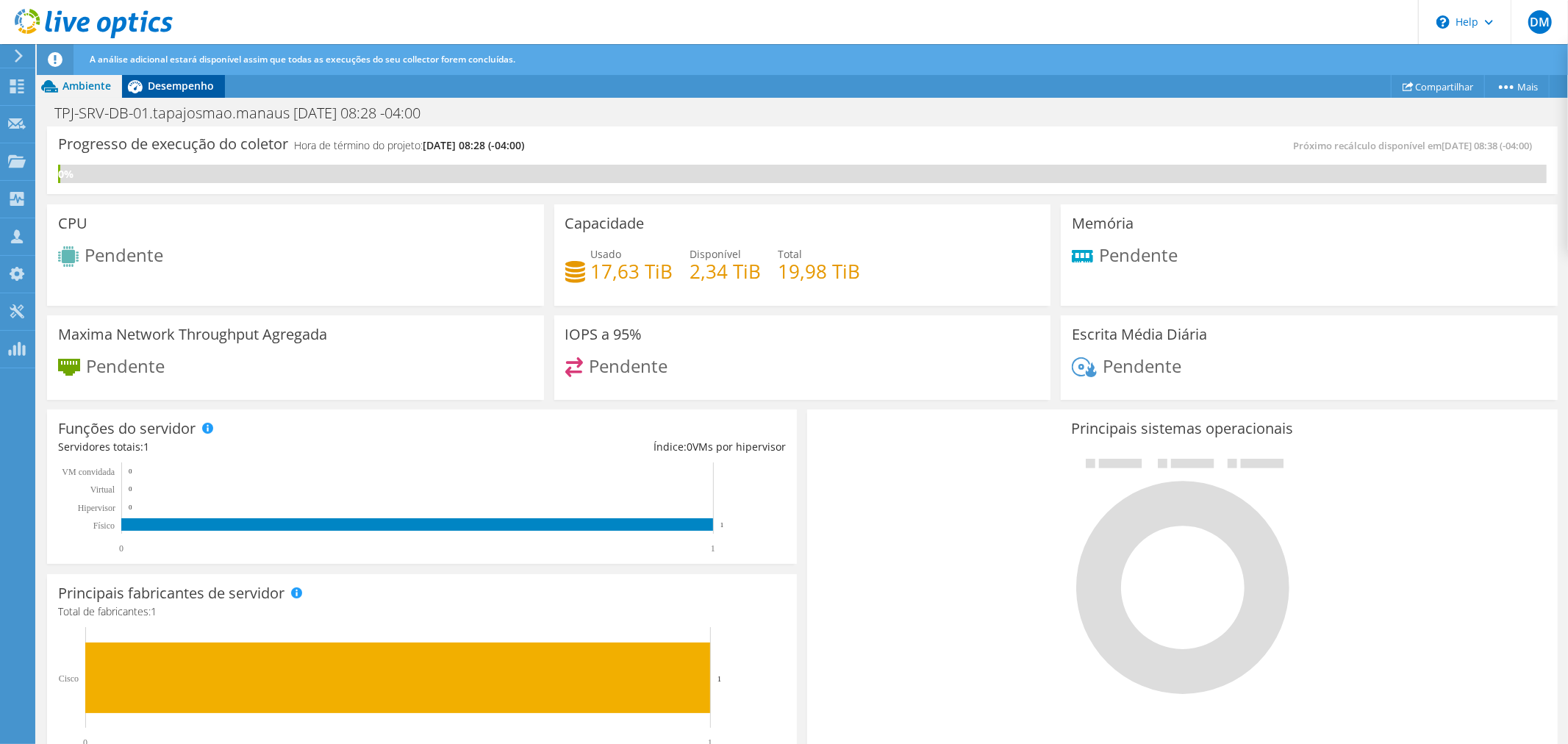
click at [174, 94] on div "Desempenho" at bounding box center [174, 85] width 103 height 23
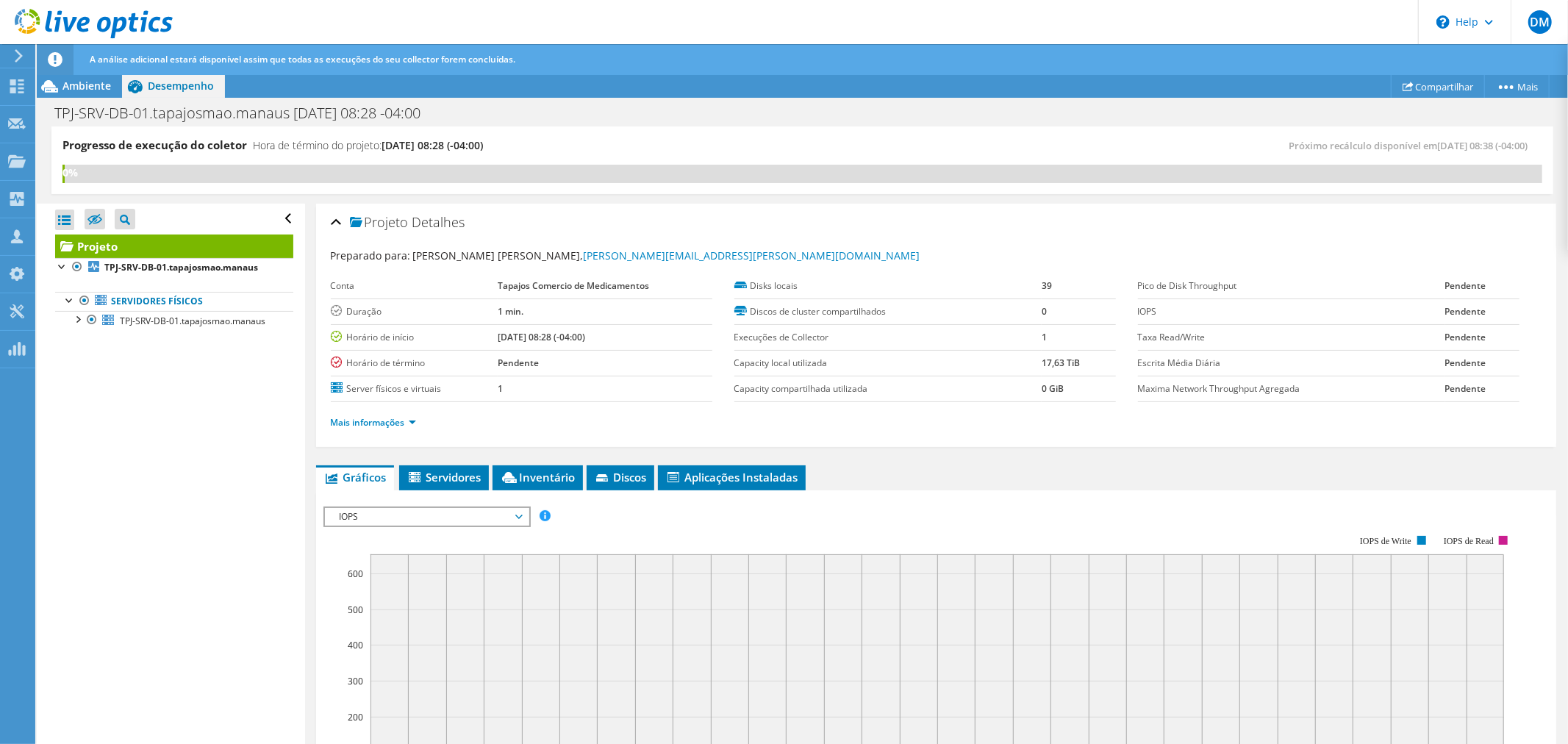
click at [217, 392] on div "Abrir Todos Fechar Todos Ocultar nós excluídos Filtro de árvore do projeto" at bounding box center [171, 475] width 268 height 542
click at [183, 327] on span "TPJ-SRV-DB-01.tapajosmao.manaus" at bounding box center [192, 321] width 146 height 13
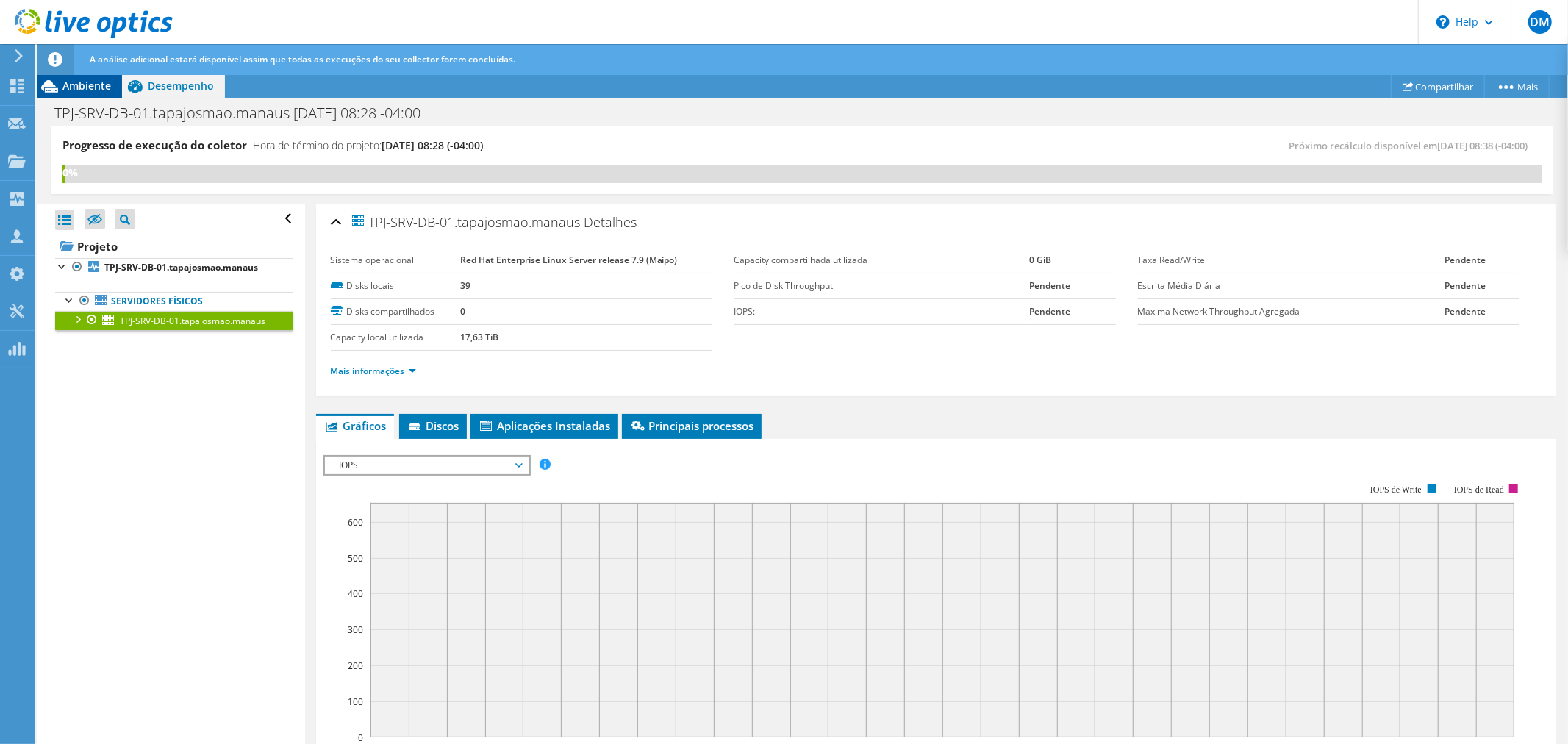
click at [96, 87] on span "Ambiente" at bounding box center [87, 85] width 48 height 14
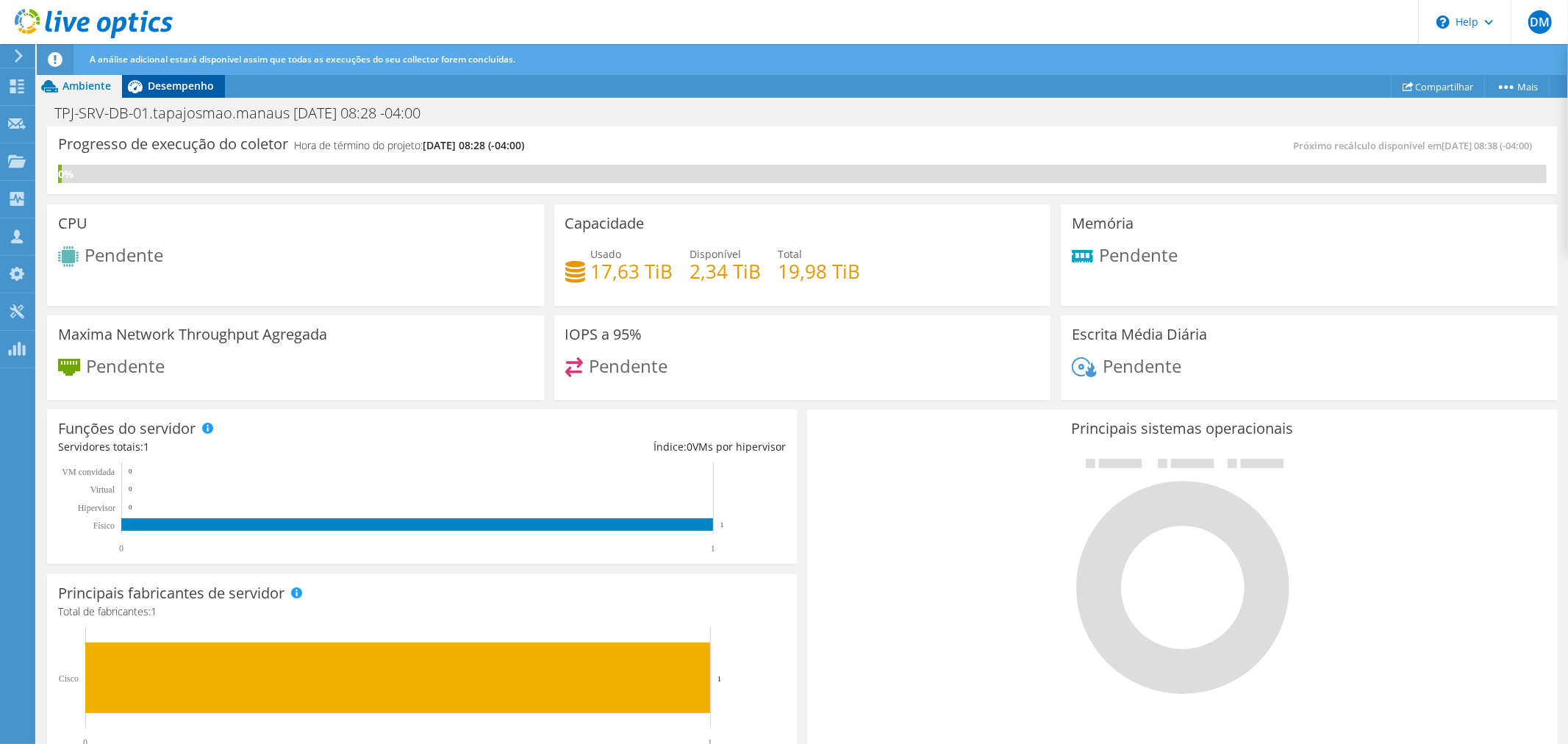
click at [203, 82] on span "Desempenho" at bounding box center [181, 85] width 66 height 14
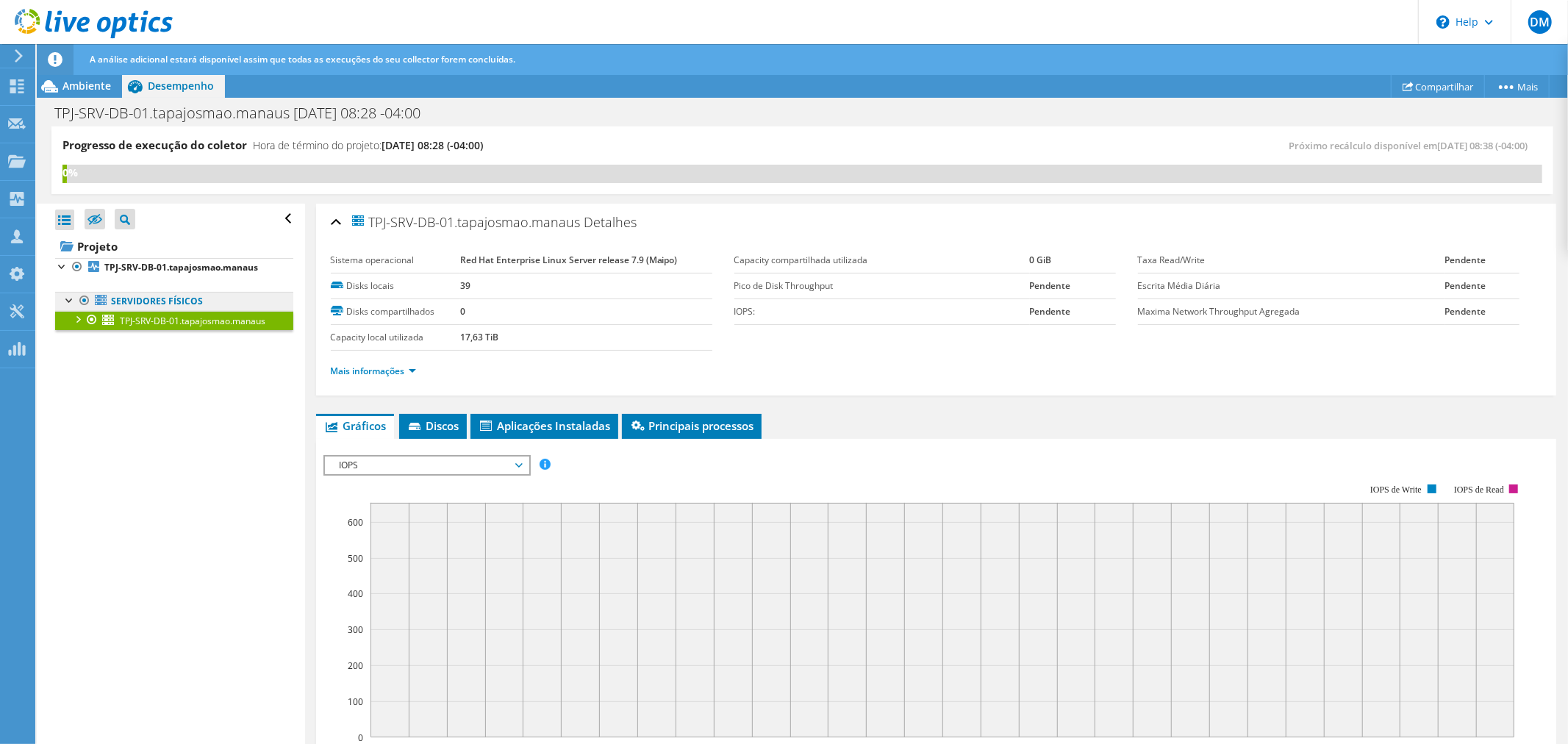
click at [172, 299] on link "Servidores físicos" at bounding box center [174, 301] width 238 height 19
click at [192, 267] on b "TPJ-SRV-DB-01.tapajosmao.manaus" at bounding box center [181, 267] width 154 height 13
